Goal: Information Seeking & Learning: Check status

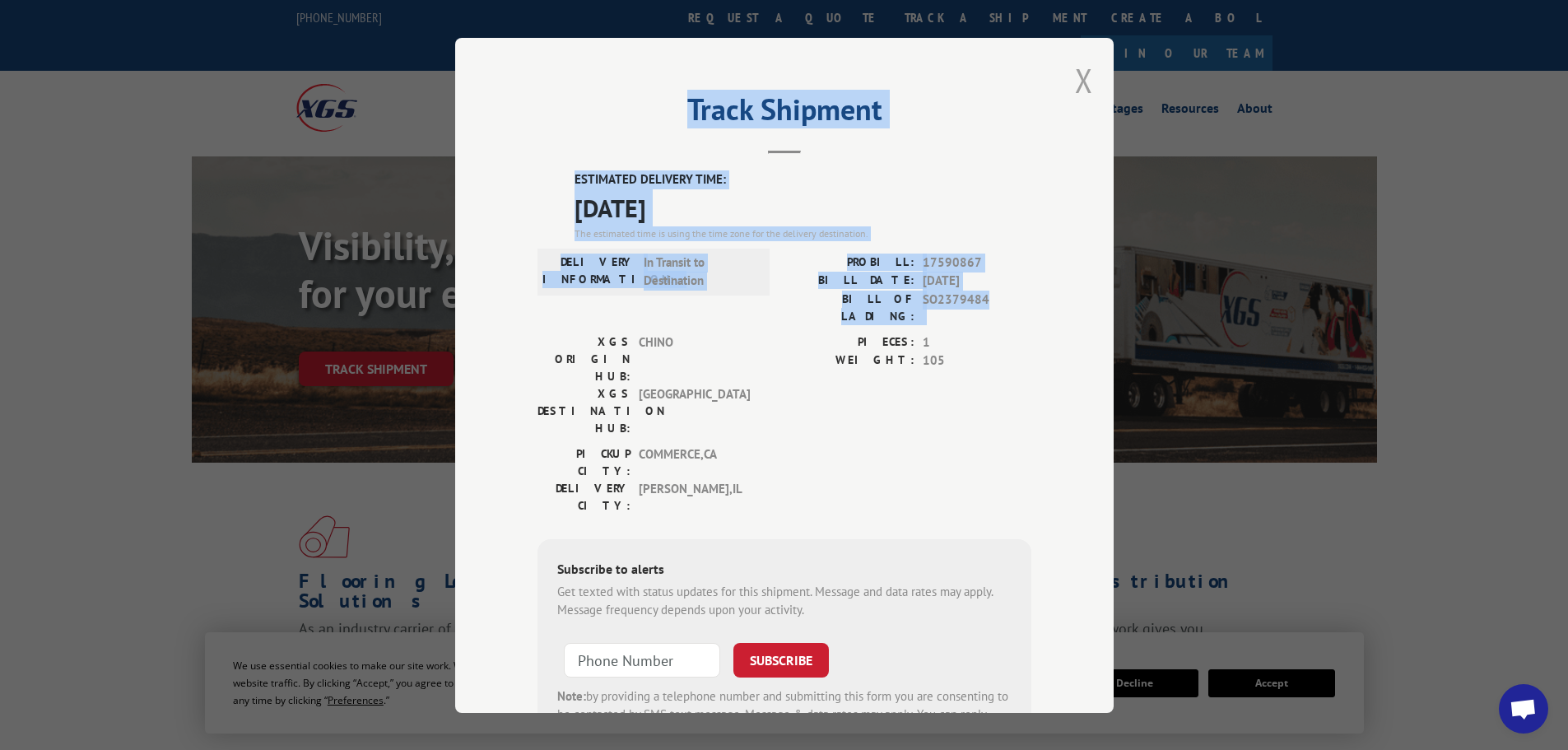
click at [1085, 78] on button "Close modal" at bounding box center [1083, 80] width 18 height 44
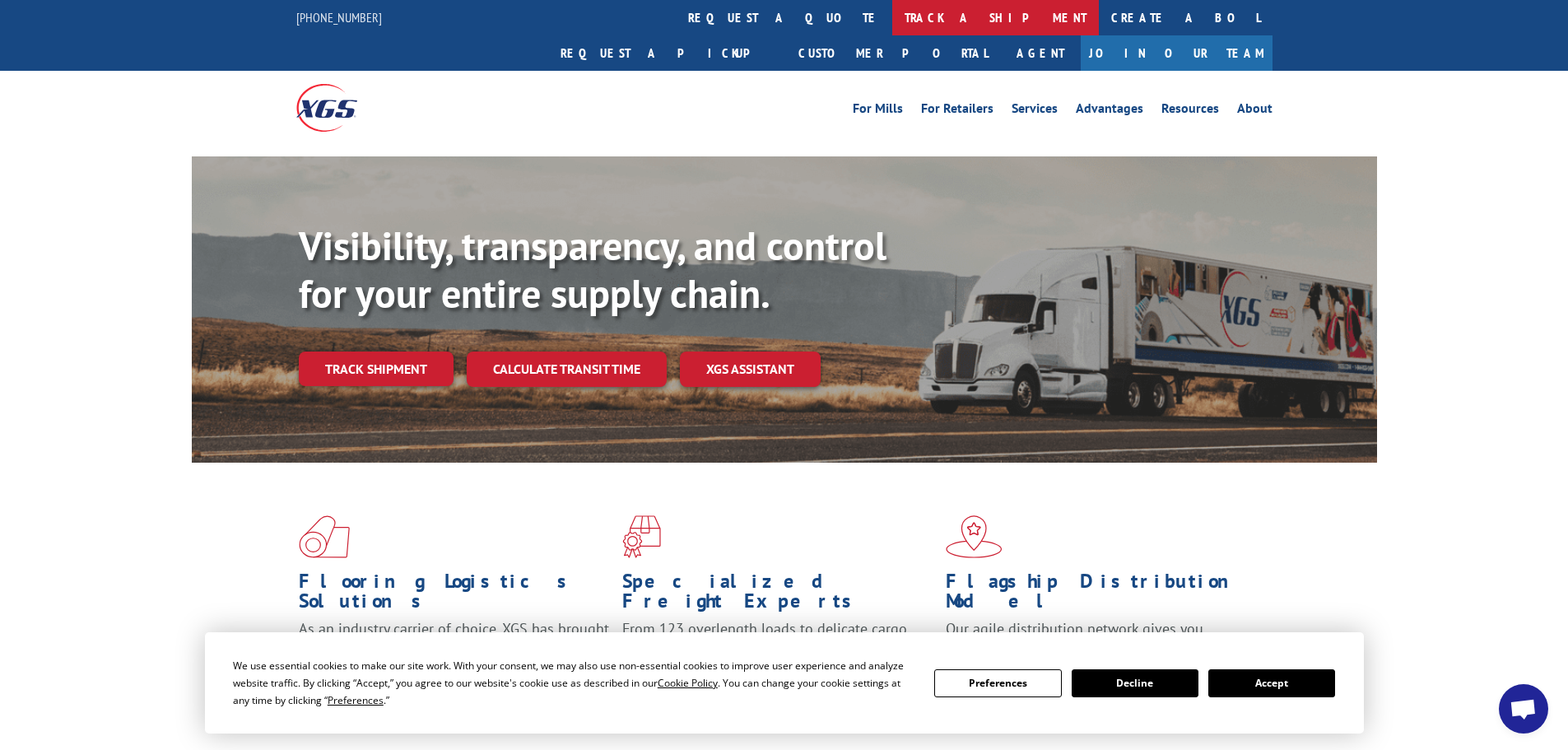
click at [892, 22] on link "track a shipment" at bounding box center [995, 17] width 207 height 35
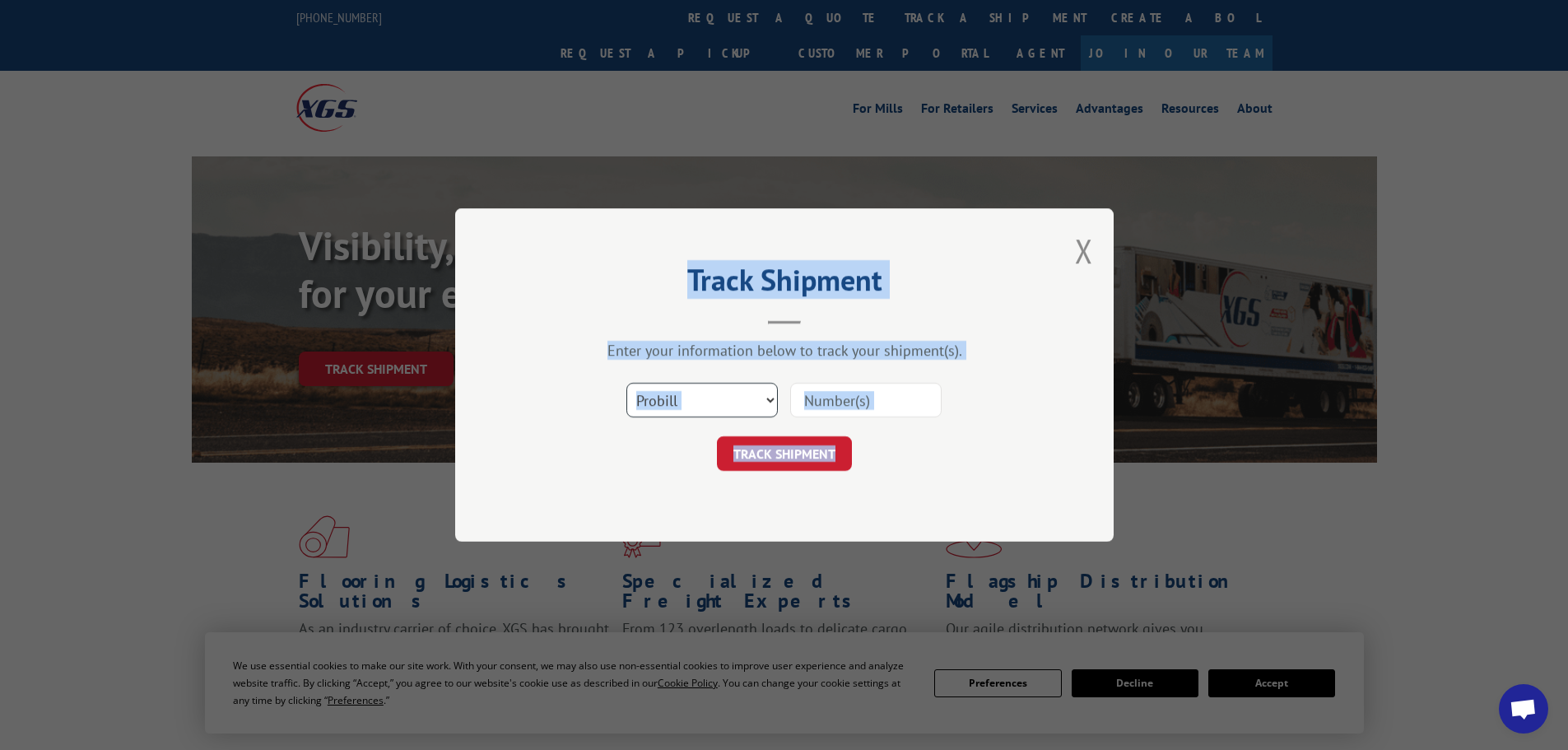
click at [770, 398] on select "Select category... Probill BOL PO" at bounding box center [702, 400] width 152 height 35
click at [627, 383] on select "Select category... Probill BOL PO" at bounding box center [702, 400] width 152 height 35
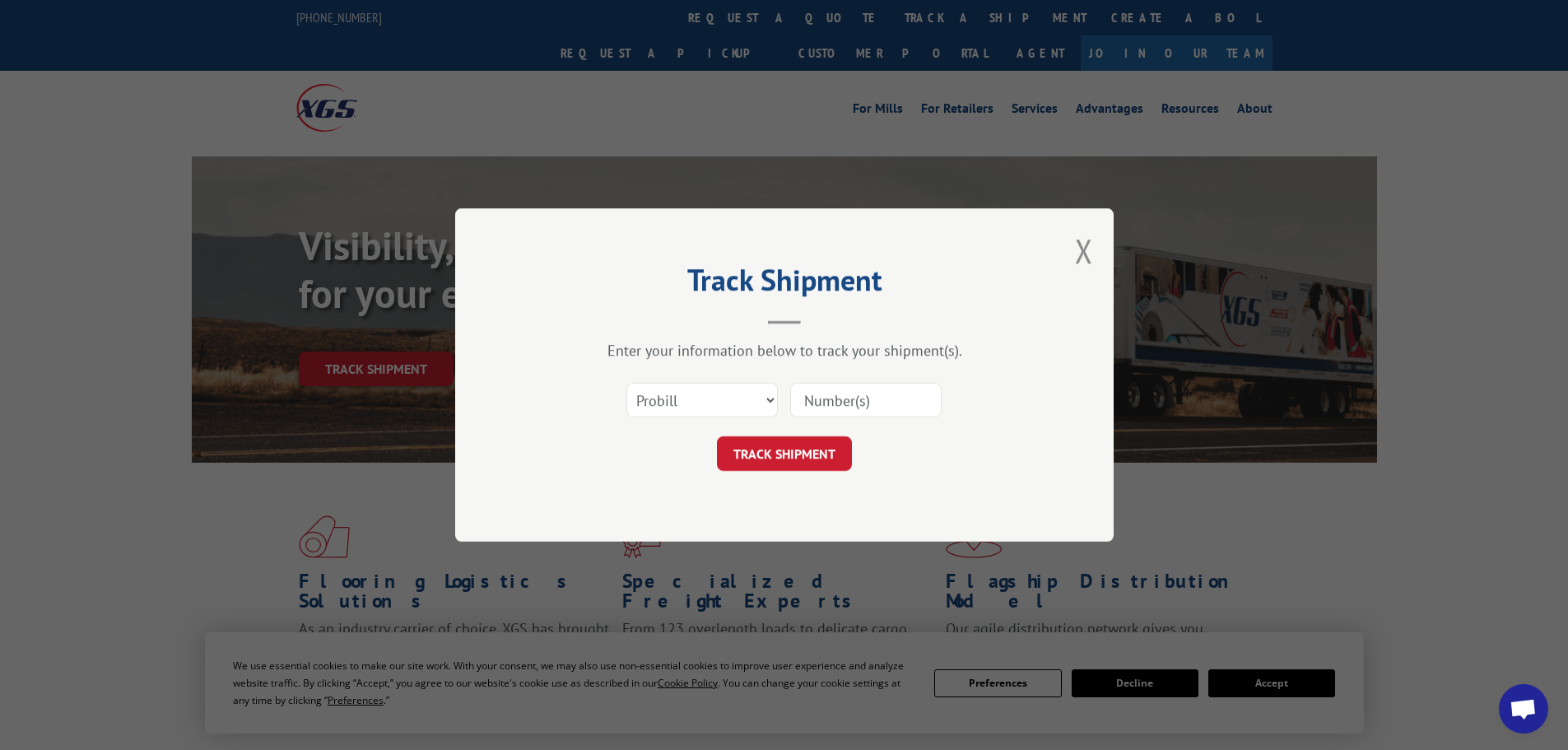
click at [817, 394] on input at bounding box center [866, 400] width 152 height 35
type input "17593775"
click button "TRACK SHIPMENT" at bounding box center [784, 454] width 135 height 35
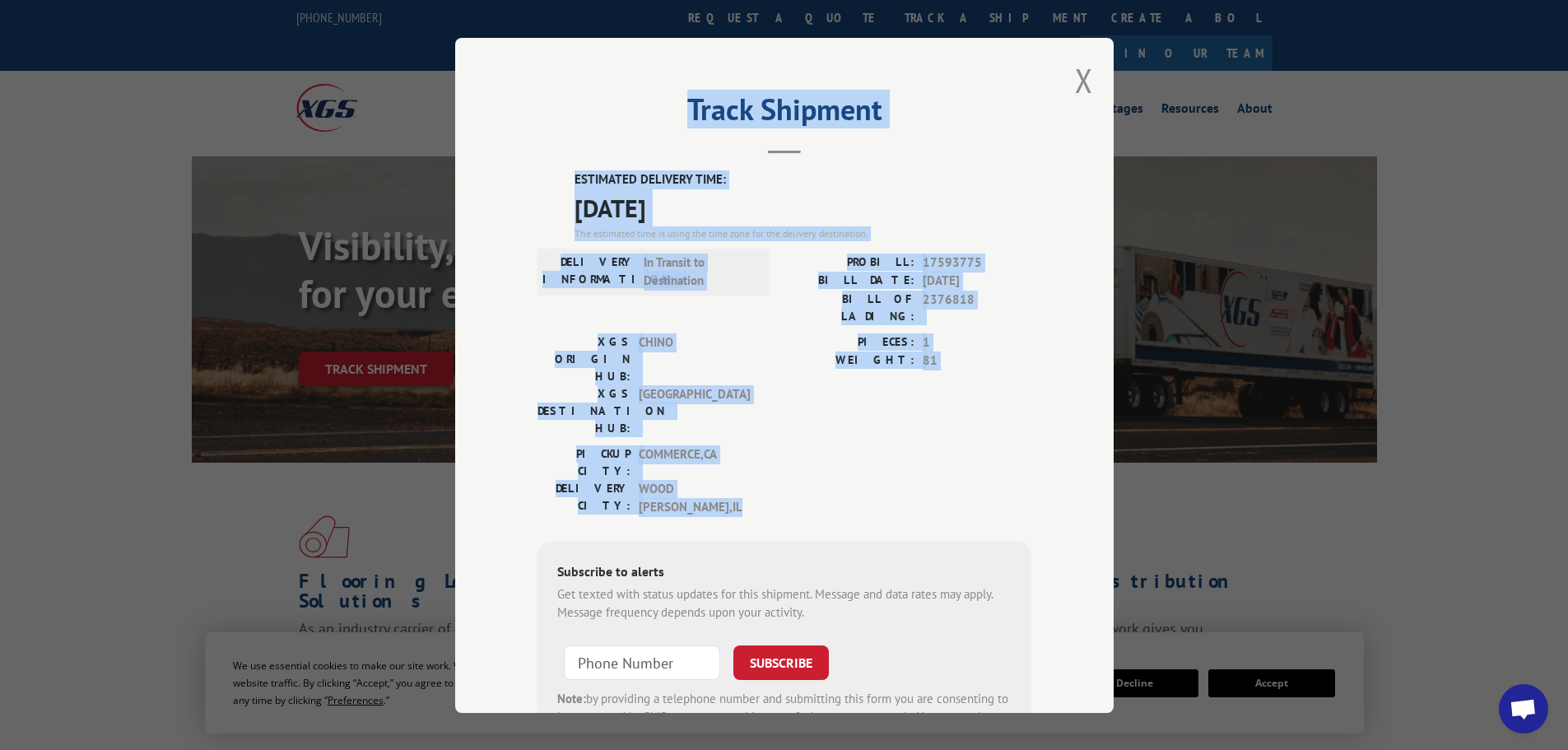
drag, startPoint x: 681, startPoint y: 75, endPoint x: 873, endPoint y: 402, distance: 379.2
click at [874, 401] on div "Track Shipment ESTIMATED DELIVERY TIME: [DATE] The estimated time is using the …" at bounding box center [784, 375] width 659 height 675
copy div "Track Shipment ESTIMATED DELIVERY TIME: [DATE] The estimated time is using the …"
